Goal: Information Seeking & Learning: Find specific fact

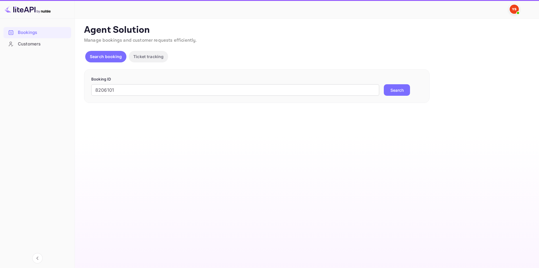
click at [393, 87] on button "Search" at bounding box center [397, 90] width 26 height 12
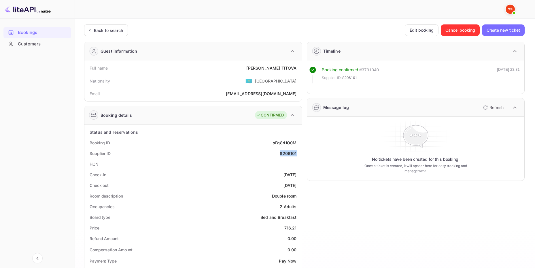
drag, startPoint x: 297, startPoint y: 153, endPoint x: 278, endPoint y: 154, distance: 18.5
click at [278, 154] on div "Supplier ID 8206101" at bounding box center [193, 153] width 213 height 11
click at [297, 155] on div "Supplier ID 8206101" at bounding box center [193, 153] width 213 height 11
drag, startPoint x: 298, startPoint y: 152, endPoint x: 280, endPoint y: 154, distance: 18.8
click at [280, 154] on div "Supplier ID 8206101" at bounding box center [193, 153] width 213 height 11
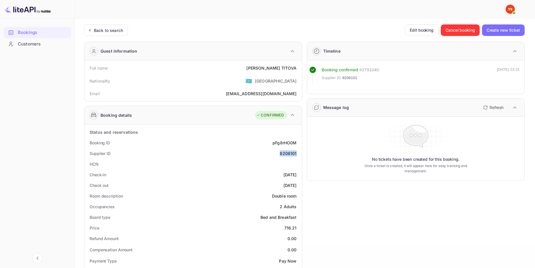
copy div "8206101"
drag, startPoint x: 298, startPoint y: 69, endPoint x: 269, endPoint y: 69, distance: 29.4
click at [269, 69] on div "Full name [PERSON_NAME]" at bounding box center [193, 68] width 213 height 11
copy div "[PERSON_NAME]"
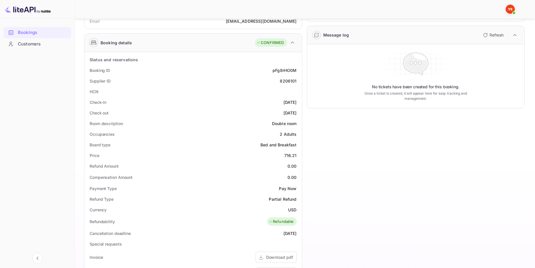
scroll to position [86, 0]
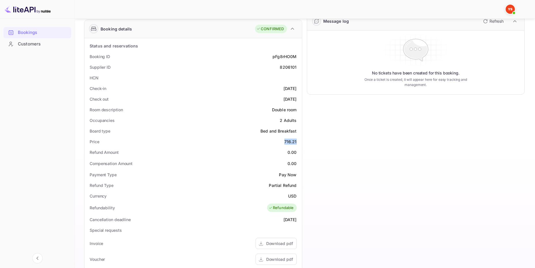
drag, startPoint x: 300, startPoint y: 141, endPoint x: 284, endPoint y: 143, distance: 15.7
click at [284, 143] on div "Status and reservations Booking ID pFg8rHO0M Supplier ID 8206101 HCN Check-in […" at bounding box center [192, 208] width 217 height 340
copy div "716.21"
drag, startPoint x: 298, startPoint y: 195, endPoint x: 285, endPoint y: 196, distance: 13.0
click at [285, 196] on div "Currency USD" at bounding box center [193, 196] width 213 height 11
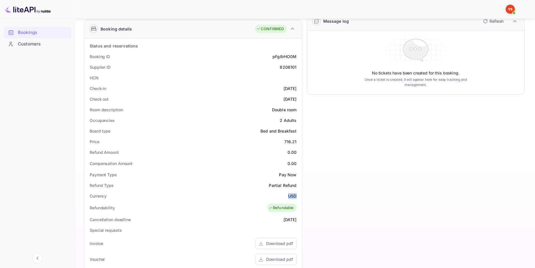
copy div "USD"
